Goal: Find specific page/section: Find specific page/section

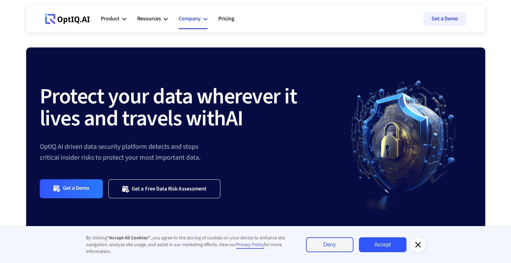
click at [204, 17] on icon at bounding box center [205, 19] width 4 height 4
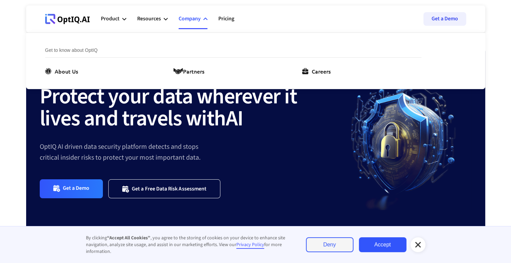
click at [204, 17] on icon at bounding box center [205, 19] width 4 height 4
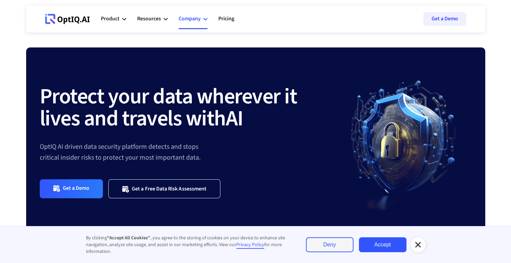
click at [204, 17] on icon at bounding box center [205, 19] width 4 height 4
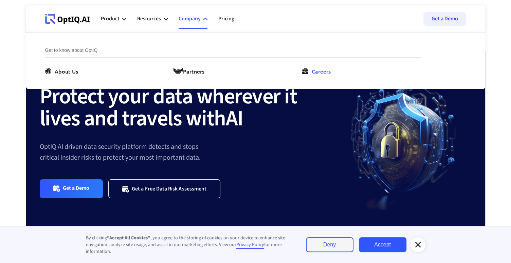
click at [314, 69] on div "Careers" at bounding box center [321, 71] width 19 height 8
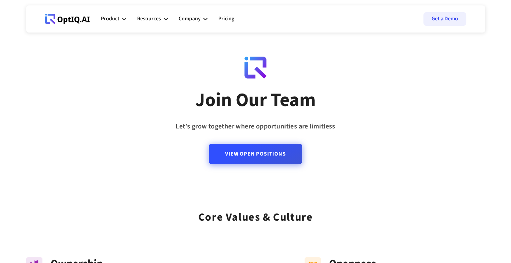
click at [264, 150] on link "View Open Positions" at bounding box center [255, 154] width 93 height 20
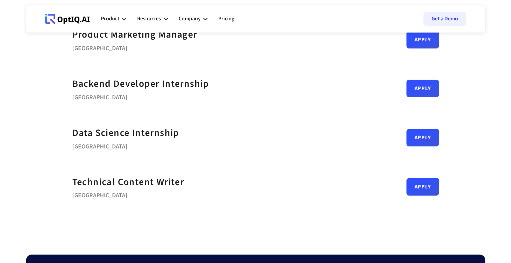
scroll to position [306, 0]
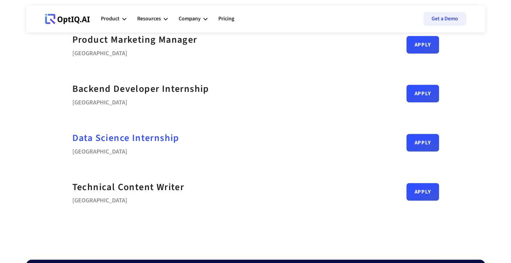
click at [135, 134] on strong "Data Science Internship" at bounding box center [125, 138] width 107 height 14
